Goal: Ask a question

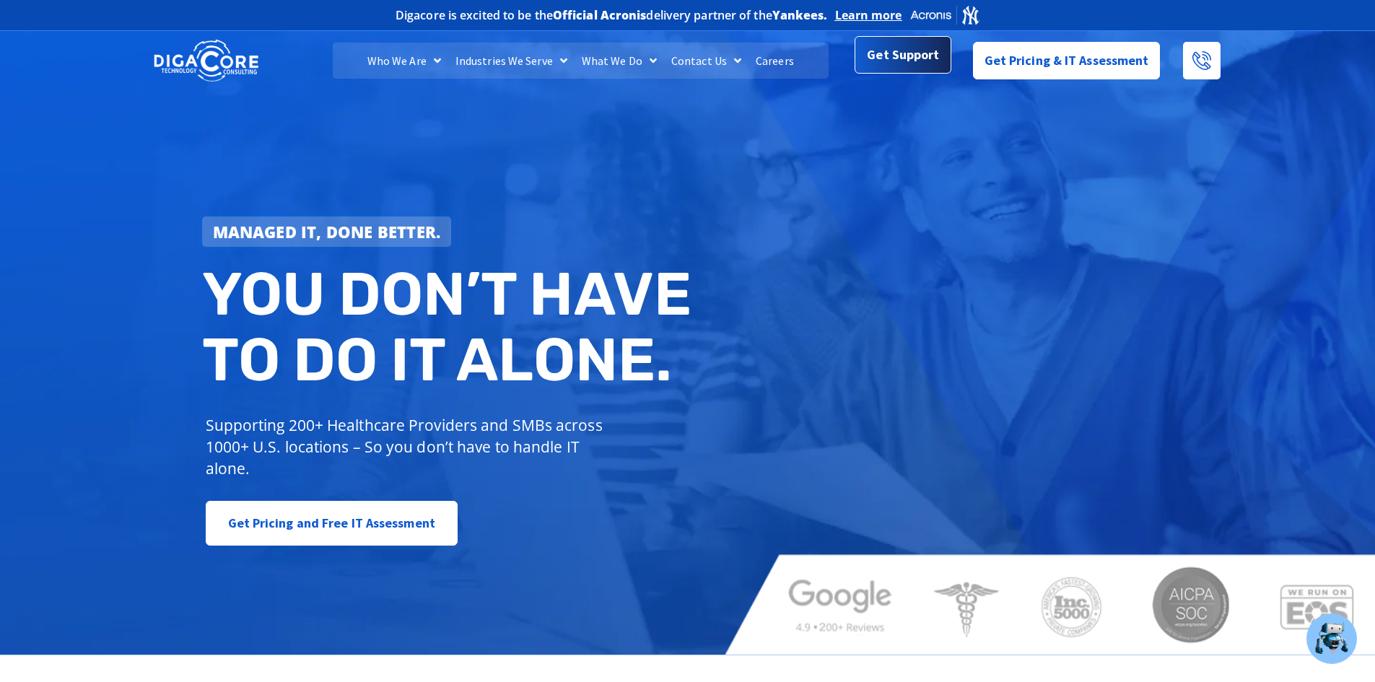
click at [891, 65] on span "Get Support" at bounding box center [903, 54] width 72 height 29
click at [913, 56] on span "Get Support" at bounding box center [903, 54] width 72 height 29
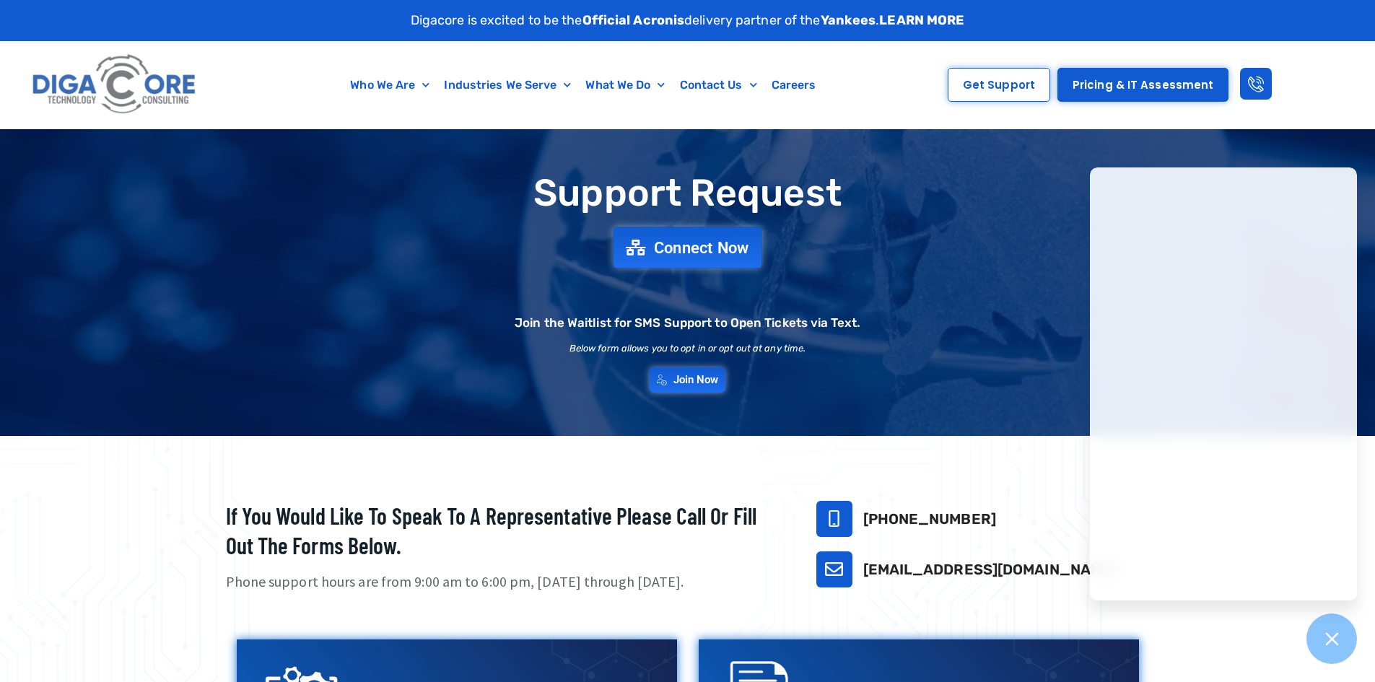
click at [686, 245] on span "Connect Now" at bounding box center [701, 248] width 95 height 16
